Goal: Information Seeking & Learning: Learn about a topic

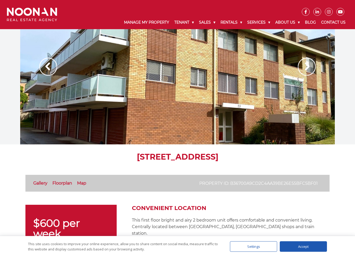
scroll to position [131, 0]
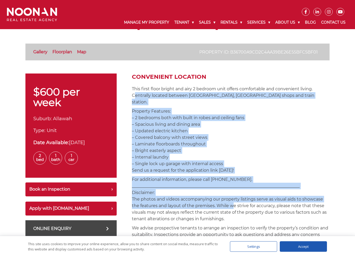
drag, startPoint x: 0, startPoint y: 0, endPoint x: 231, endPoint y: 198, distance: 304.4
click at [231, 198] on p "For additional information, please call 02 9330 6868. _________________________…" at bounding box center [231, 199] width 198 height 46
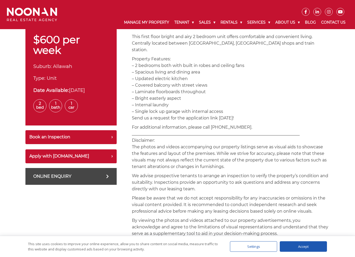
scroll to position [184, 0]
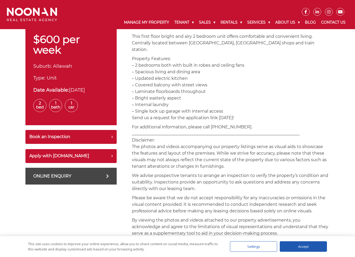
click at [231, 198] on p "Please be aware that we do not accept responsibility for any inaccuracies or om…" at bounding box center [231, 204] width 198 height 20
